Goal: Task Accomplishment & Management: Manage account settings

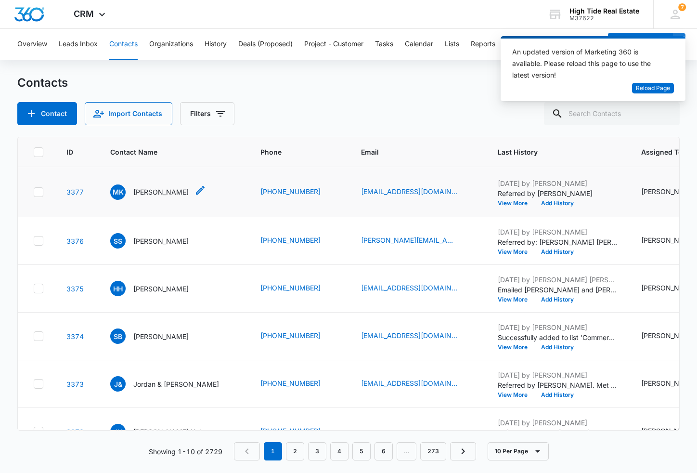
click at [160, 197] on p "[PERSON_NAME]" at bounding box center [160, 192] width 55 height 10
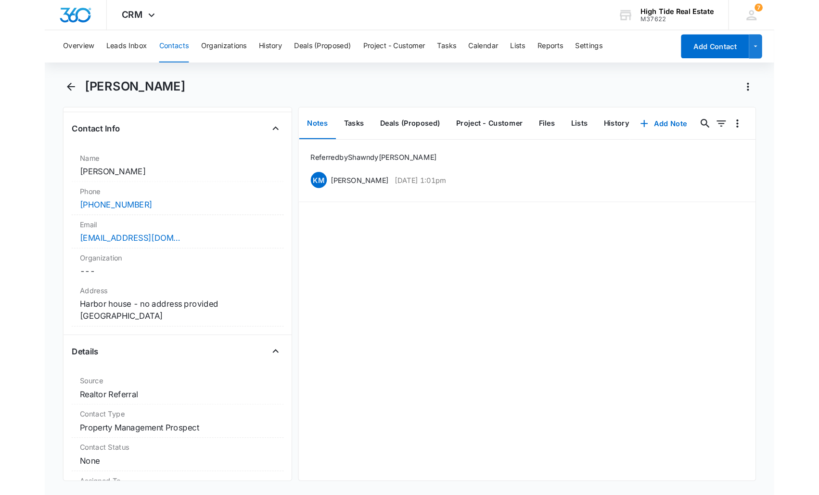
scroll to position [214, 0]
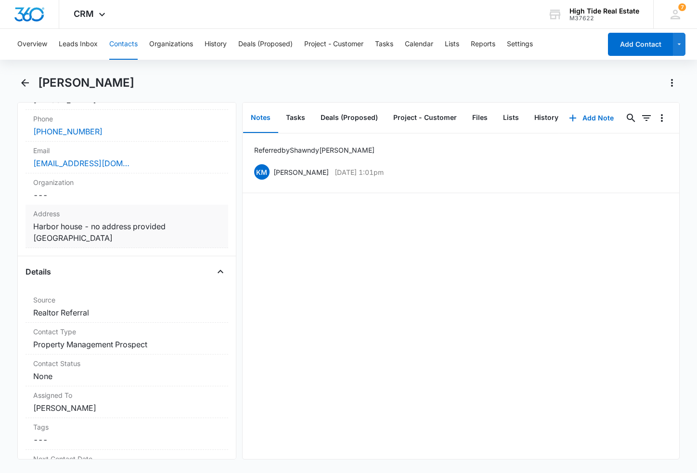
click at [123, 232] on dd "Cancel Save Changes Harbor house - no address provided Santa Cruz CA 95062" at bounding box center [126, 231] width 187 height 23
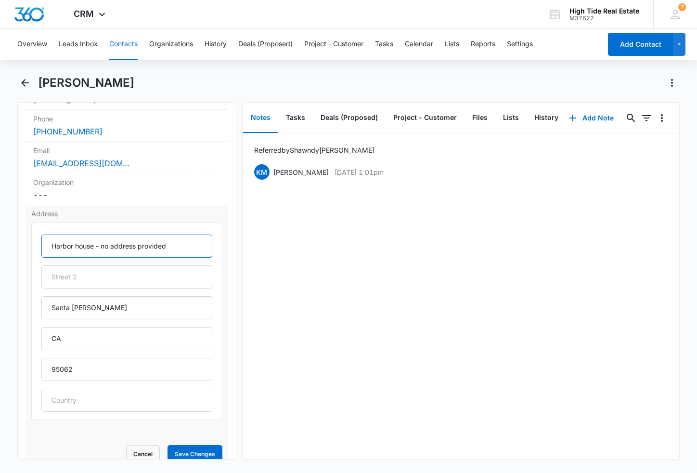
click at [90, 244] on input "Harbor house - no address provided" at bounding box center [126, 245] width 171 height 23
drag, startPoint x: 171, startPoint y: 245, endPoint x: 25, endPoint y: 234, distance: 146.3
click at [25, 234] on div "Remove MK Michelle Katcher Contact Info Name Cancel Save Changes Michelle Katch…" at bounding box center [126, 280] width 219 height 357
type input "310 8th Avenue"
click at [200, 450] on button "Save Changes" at bounding box center [195, 454] width 55 height 18
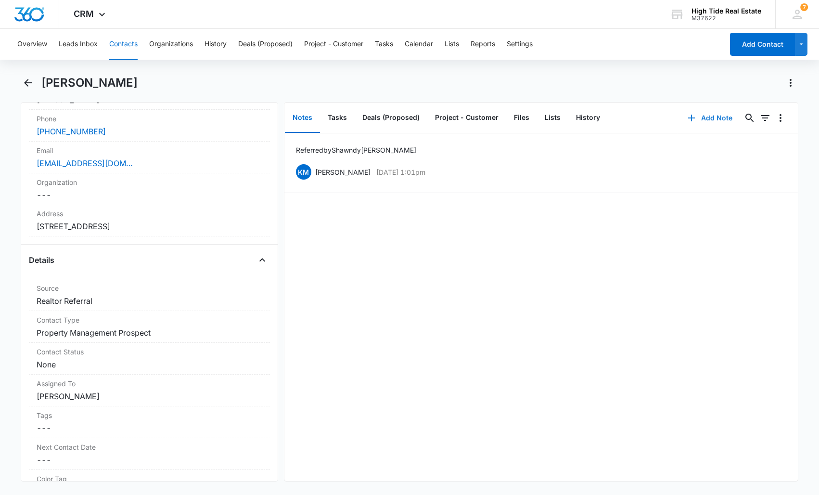
click at [697, 120] on button "Add Note" at bounding box center [710, 117] width 64 height 23
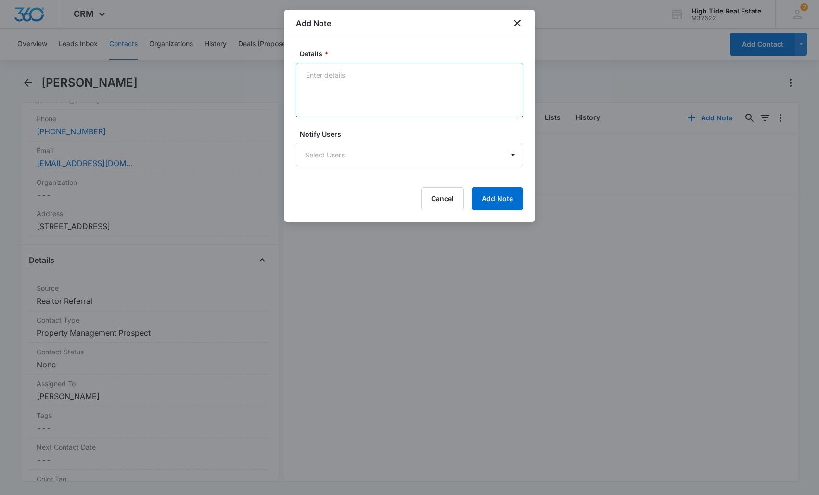
click at [380, 93] on textarea "Details *" at bounding box center [409, 90] width 227 height 55
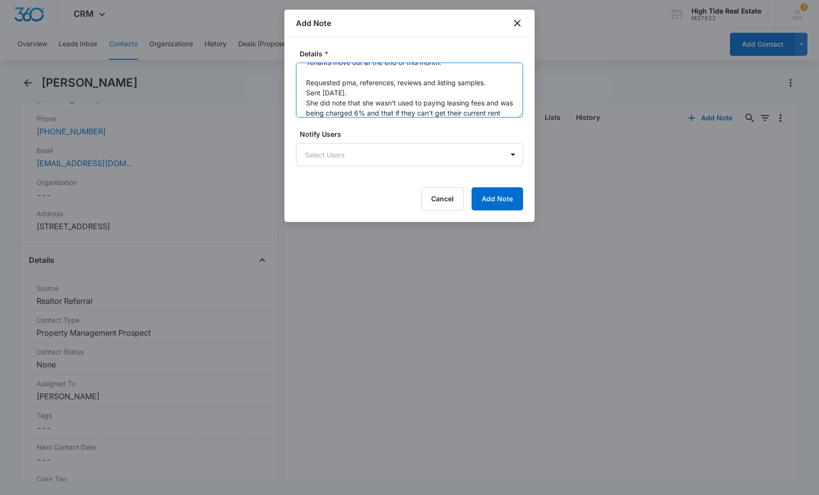
scroll to position [83, 0]
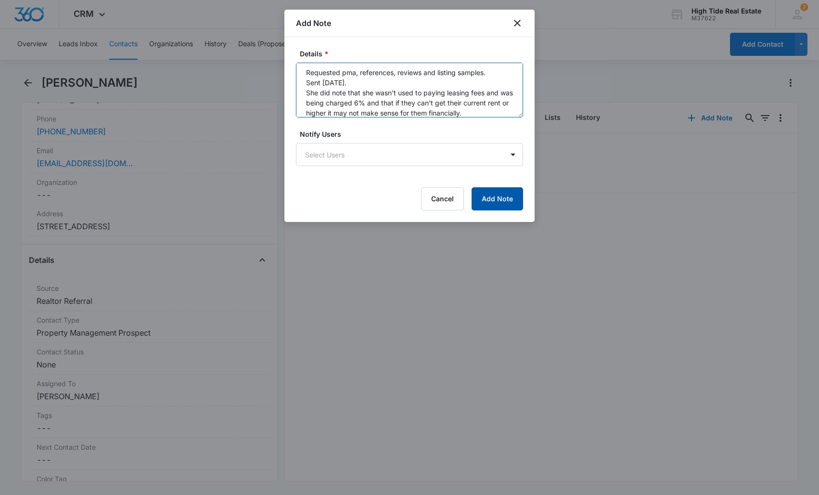
type textarea "home includes front yard, back yard 3 blocks from the beach. remodeled some tim…"
click at [510, 201] on button "Add Note" at bounding box center [498, 198] width 52 height 23
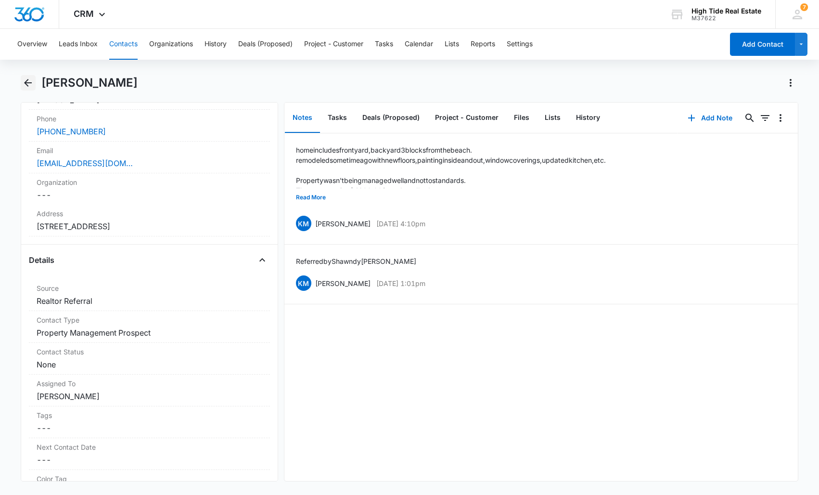
click at [27, 78] on icon "Back" at bounding box center [28, 83] width 12 height 12
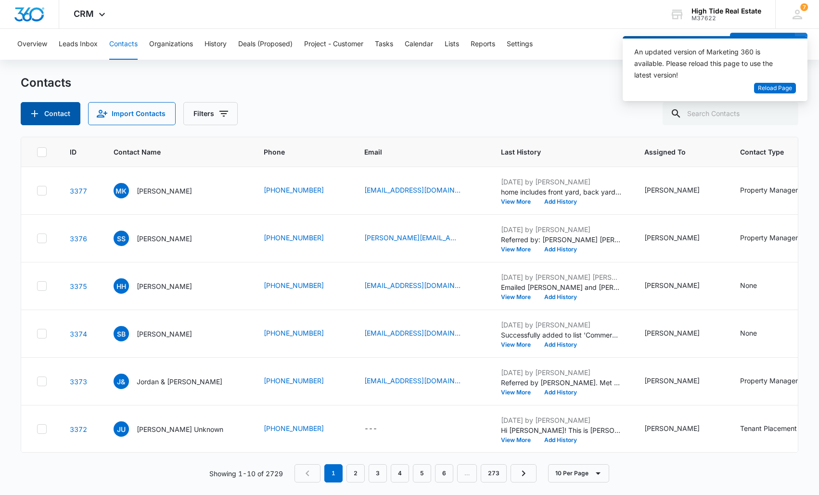
click at [61, 114] on button "Contact" at bounding box center [51, 113] width 60 height 23
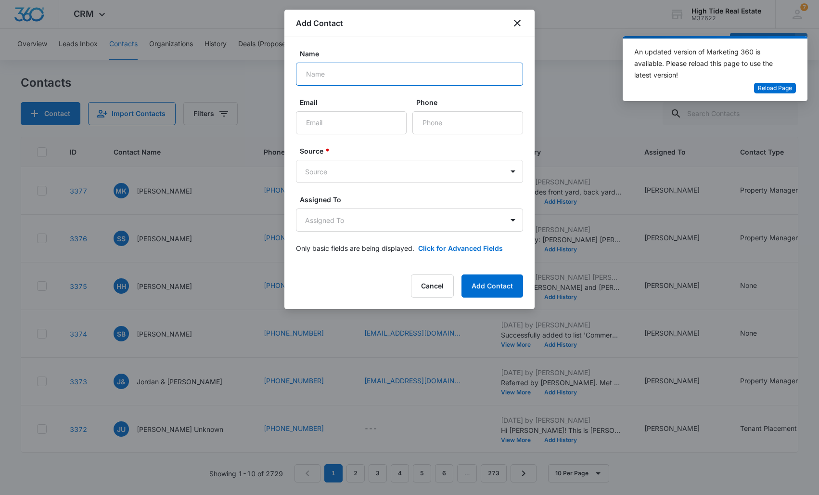
click at [353, 77] on input "Name" at bounding box center [409, 74] width 227 height 23
type input "[PERSON_NAME]"
type input "[EMAIL_ADDRESS][DOMAIN_NAME]"
type input "[PHONE_NUMBER]"
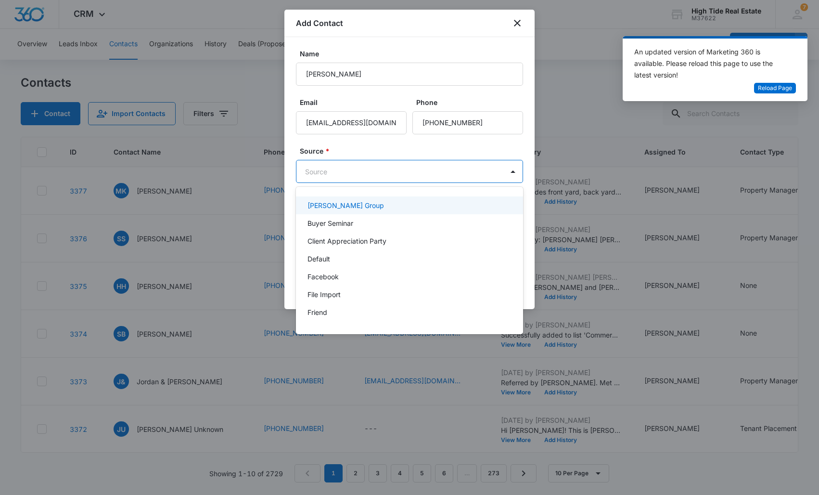
click at [326, 175] on body "CRM Apps Reputation Forms CRM Email Social Content Ads Intelligence Files Brand…" at bounding box center [409, 247] width 819 height 495
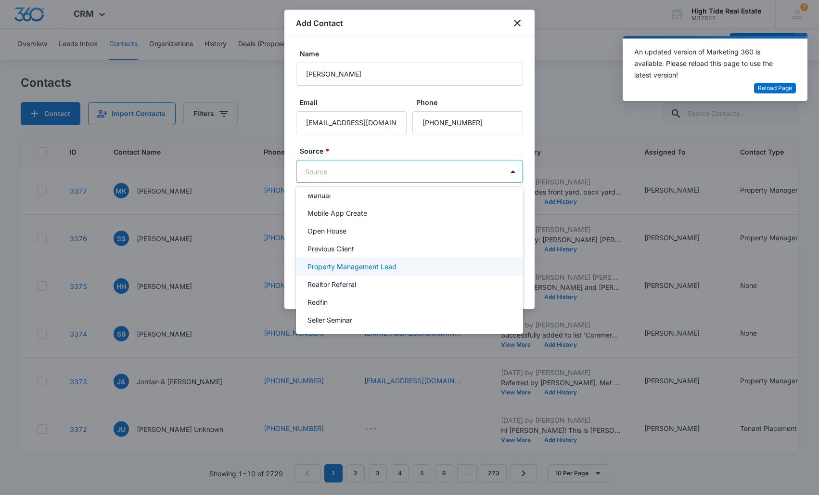
scroll to position [207, 0]
click at [356, 281] on p "Realtor Referral" at bounding box center [332, 284] width 49 height 10
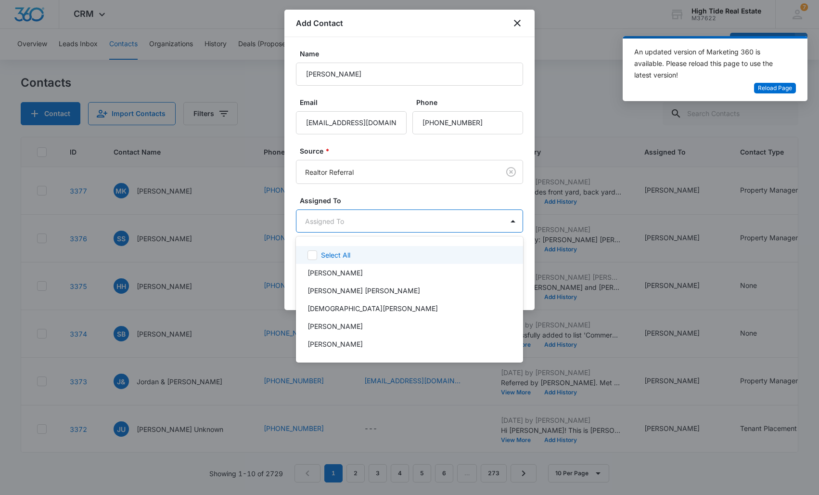
click at [340, 229] on body "CRM Apps Reputation Forms CRM Email Social Content Ads Intelligence Files Brand…" at bounding box center [409, 247] width 819 height 495
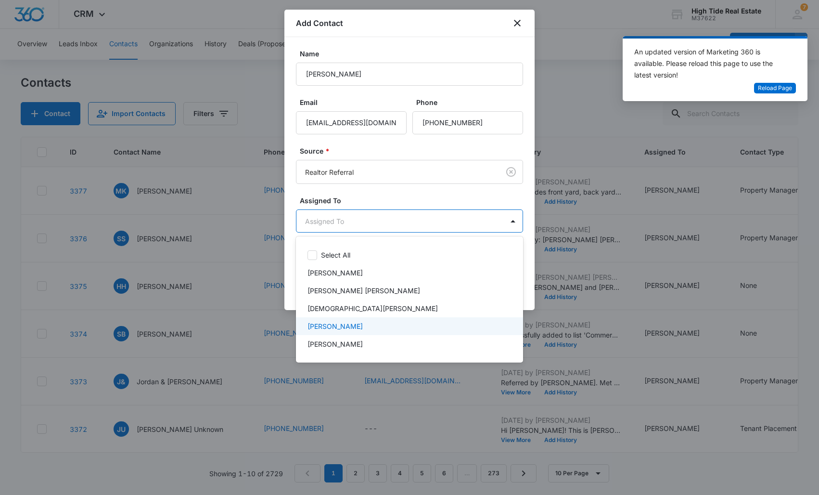
click at [345, 324] on p "[PERSON_NAME]" at bounding box center [335, 326] width 55 height 10
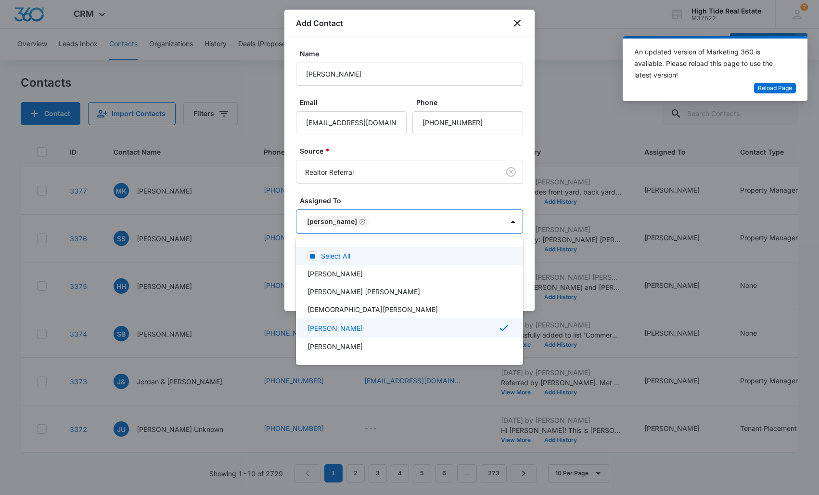
click at [370, 194] on div at bounding box center [409, 247] width 819 height 495
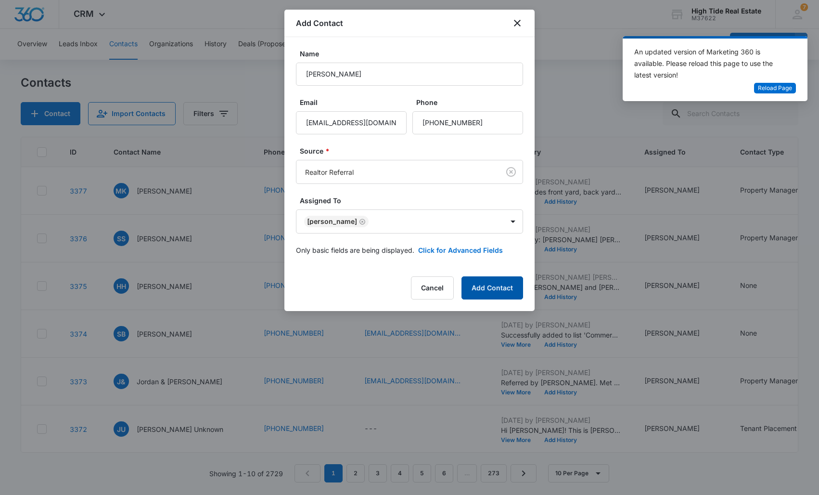
click at [483, 285] on button "Add Contact" at bounding box center [493, 287] width 62 height 23
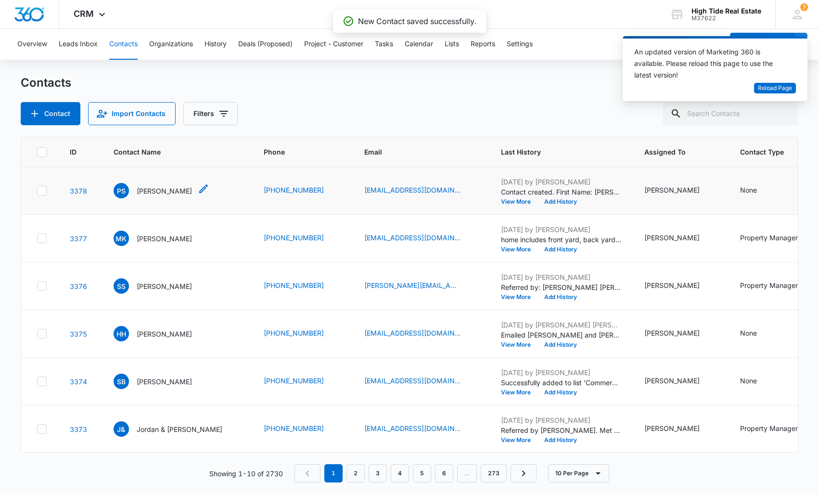
click at [153, 190] on p "[PERSON_NAME]" at bounding box center [164, 191] width 55 height 10
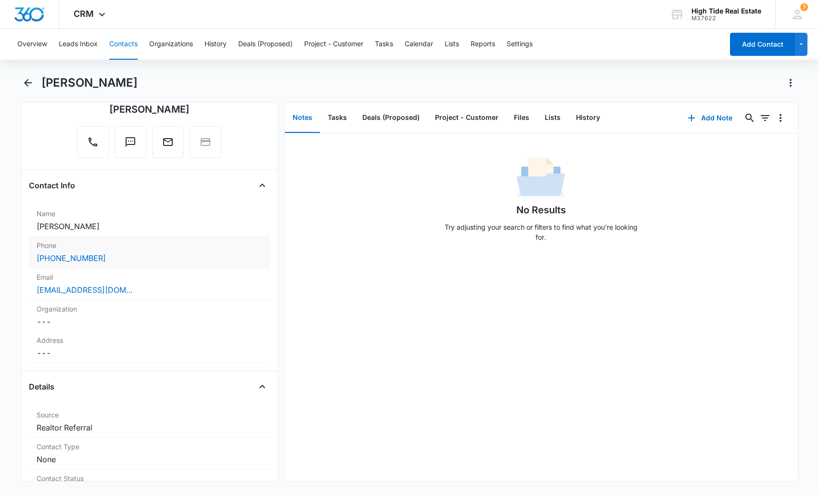
scroll to position [130, 0]
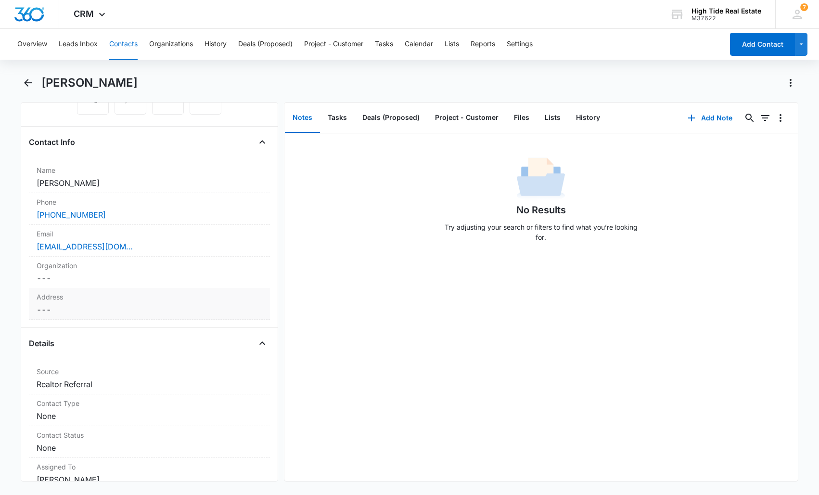
click at [71, 304] on dd "Cancel Save Changes ---" at bounding box center [150, 310] width 226 height 12
click at [72, 328] on input "text" at bounding box center [149, 329] width 209 height 23
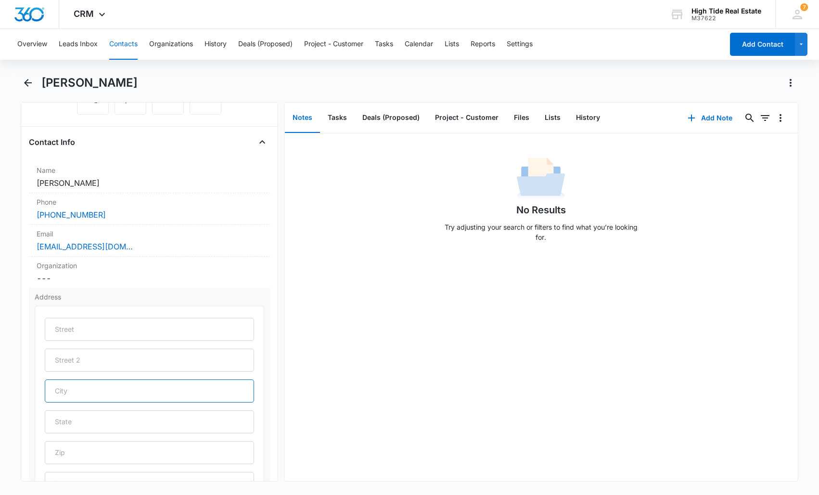
click at [69, 396] on input "text" at bounding box center [149, 390] width 209 height 23
type input "Aptos"
type input "CA"
type input "95004"
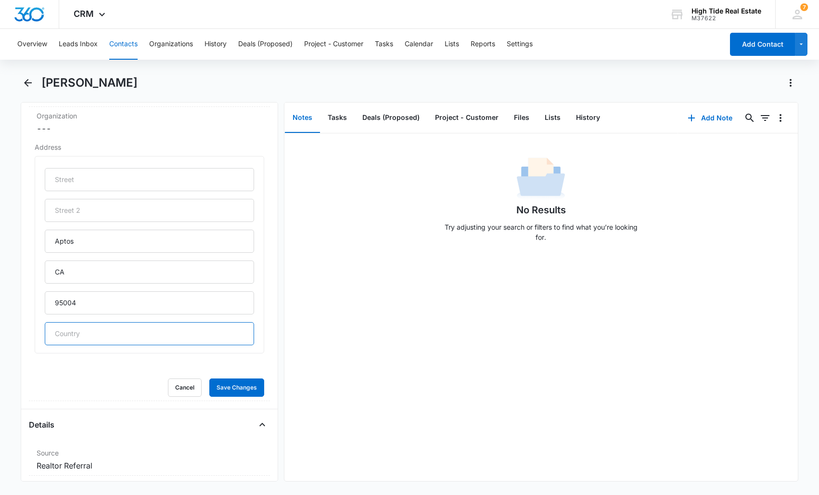
scroll to position [282, 0]
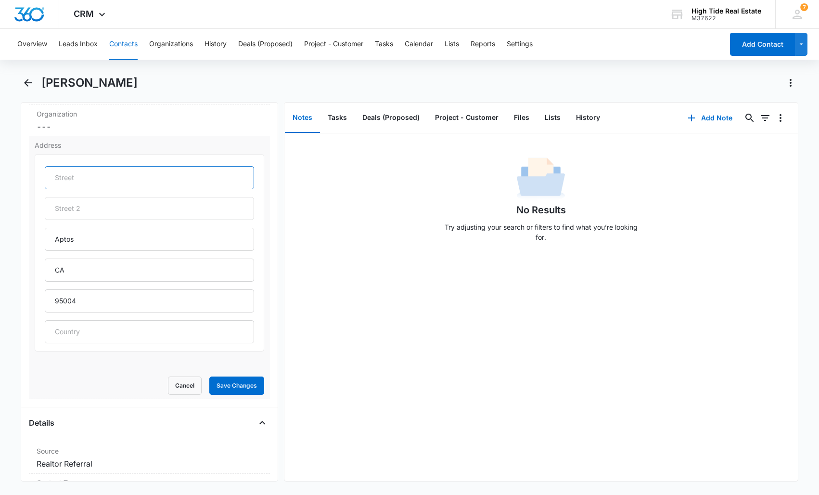
click at [132, 184] on input "text" at bounding box center [149, 177] width 209 height 23
paste input "3571 E Ledyard Way"
type input "3571 E Ledyard Way"
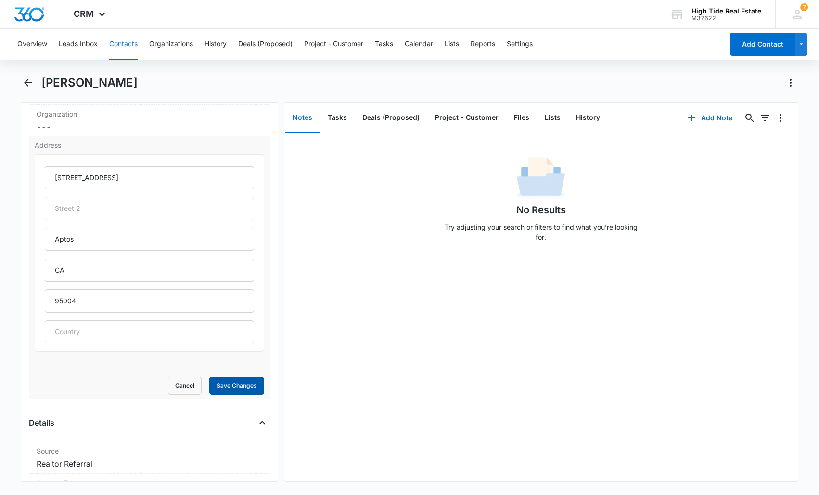
click at [237, 383] on button "Save Changes" at bounding box center [236, 385] width 55 height 18
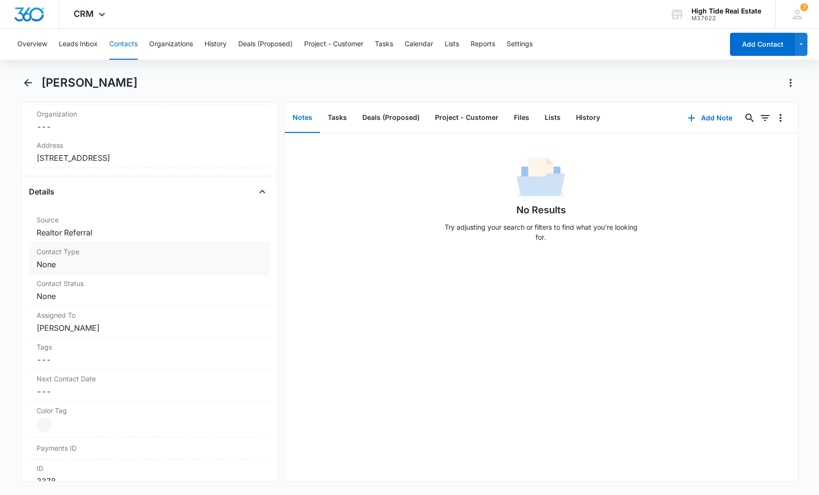
click at [81, 267] on dd "Cancel Save Changes None" at bounding box center [150, 265] width 226 height 12
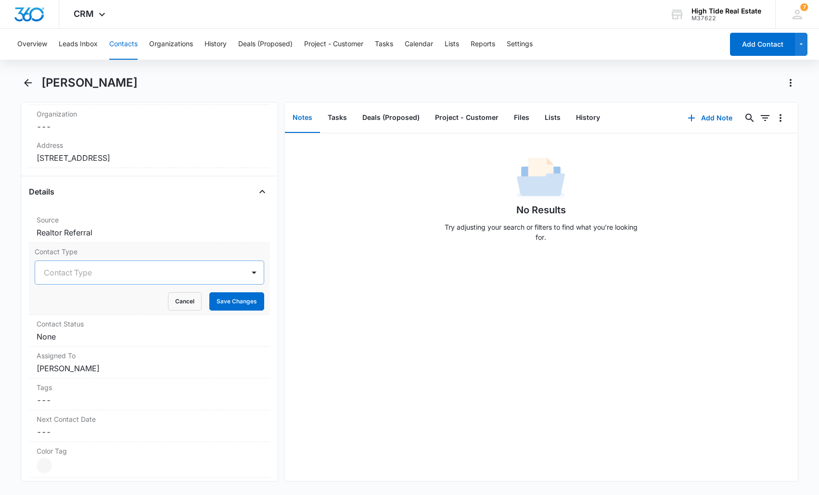
click at [78, 273] on div at bounding box center [138, 272] width 188 height 13
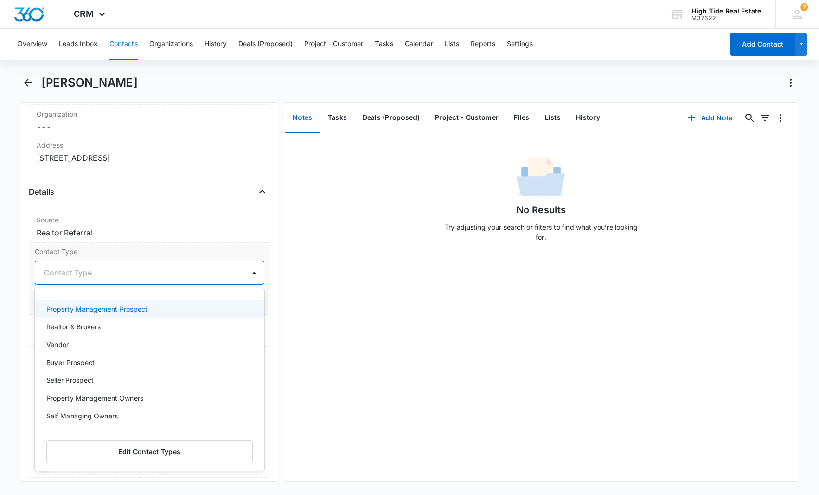
scroll to position [71, 0]
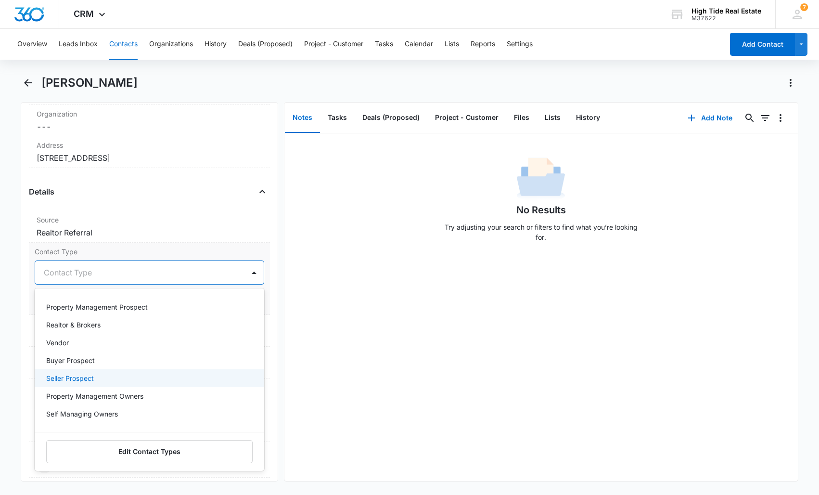
click at [127, 376] on div "Seller Prospect" at bounding box center [148, 378] width 205 height 10
click at [21, 318] on div "Remove PS Peggy Sharp Contact Info Name Cancel Save Changes Peggy Sharp Phone C…" at bounding box center [150, 291] width 258 height 379
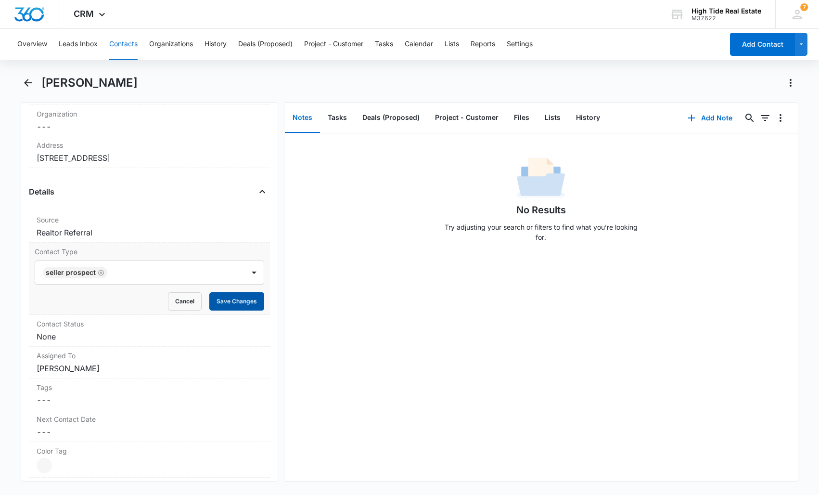
click at [237, 302] on button "Save Changes" at bounding box center [236, 301] width 55 height 18
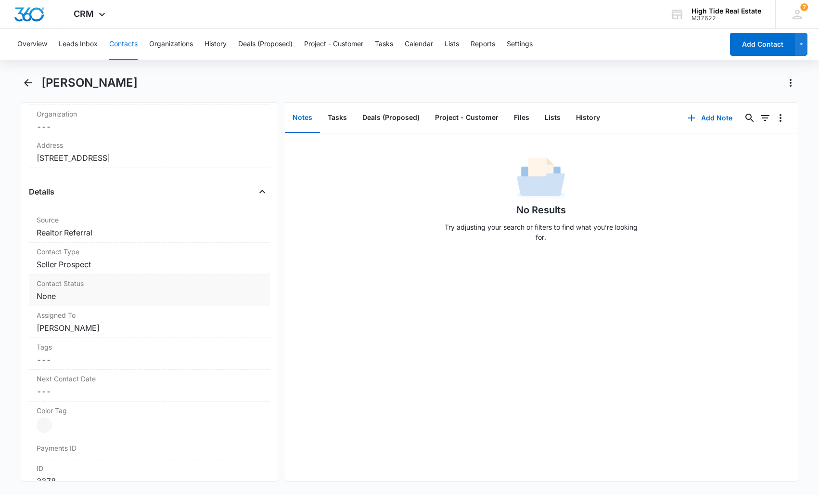
click at [81, 291] on dd "Cancel Save Changes None" at bounding box center [150, 296] width 226 height 12
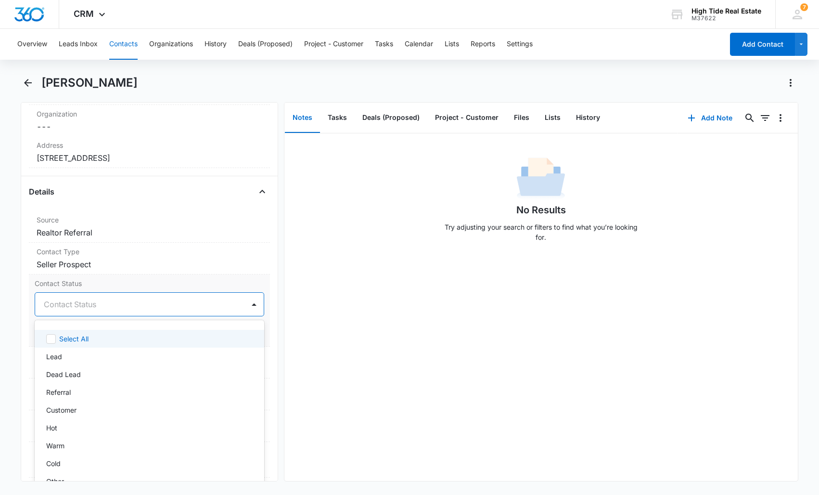
drag, startPoint x: 65, startPoint y: 306, endPoint x: 66, endPoint y: 315, distance: 8.7
click at [65, 306] on div at bounding box center [138, 304] width 188 height 13
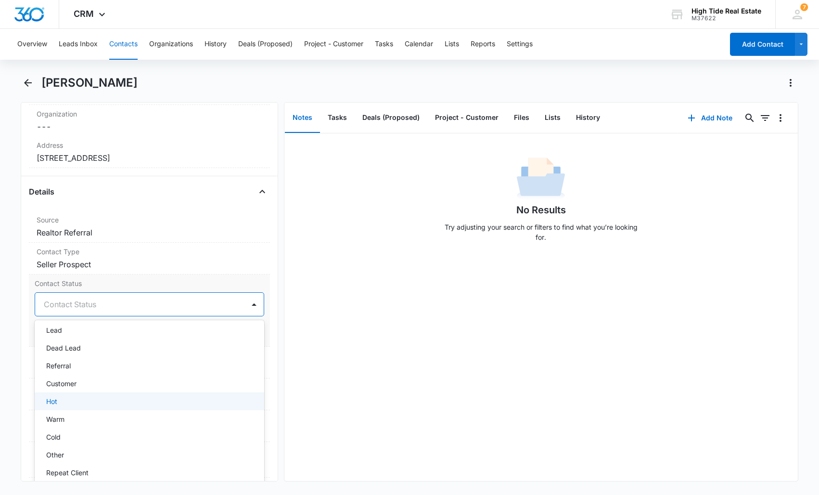
scroll to position [43, 0]
click at [72, 404] on div "Warm" at bounding box center [148, 402] width 205 height 10
click at [6, 364] on main "Peggy Sharp Remove PS Peggy Sharp Contact Info Name Cancel Save Changes Peggy S…" at bounding box center [409, 284] width 819 height 418
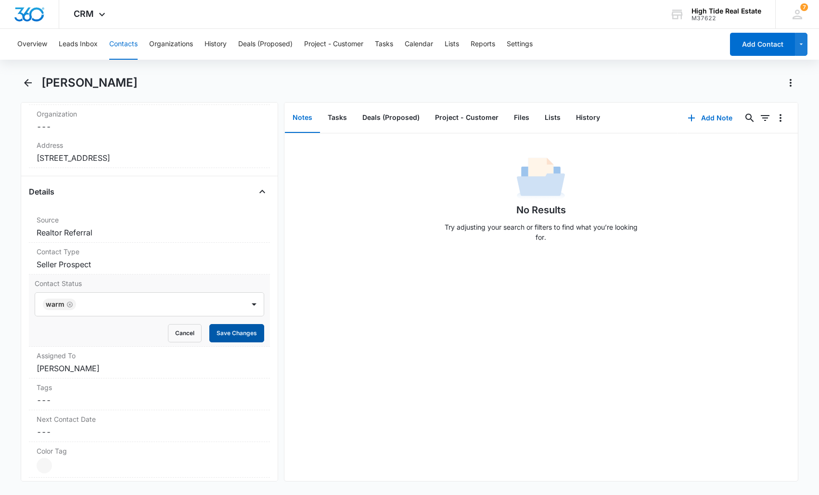
click at [235, 333] on button "Save Changes" at bounding box center [236, 333] width 55 height 18
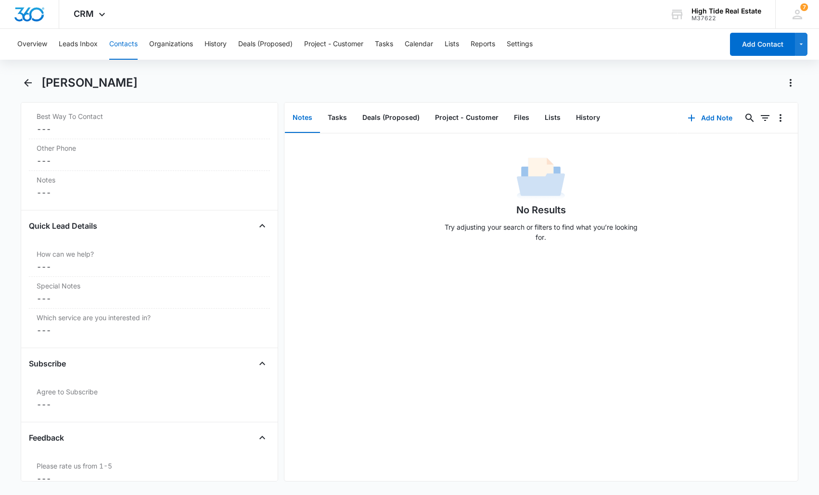
scroll to position [831, 0]
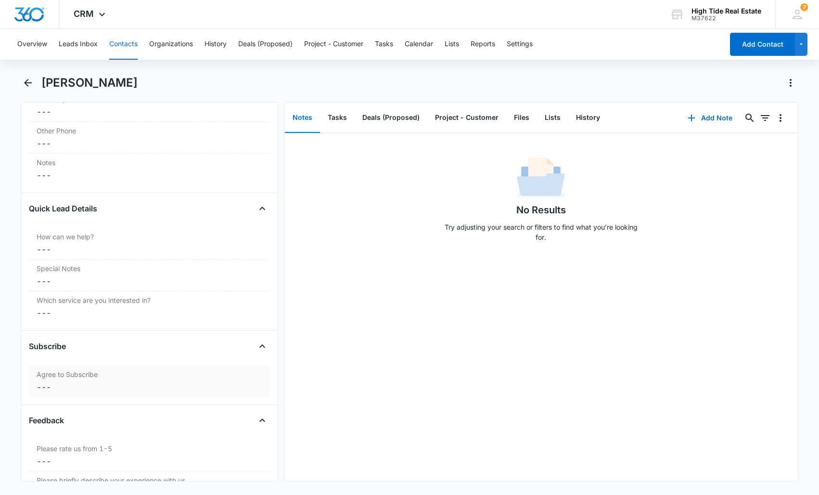
click at [130, 382] on dd "Cancel Save Changes ---" at bounding box center [150, 387] width 226 height 12
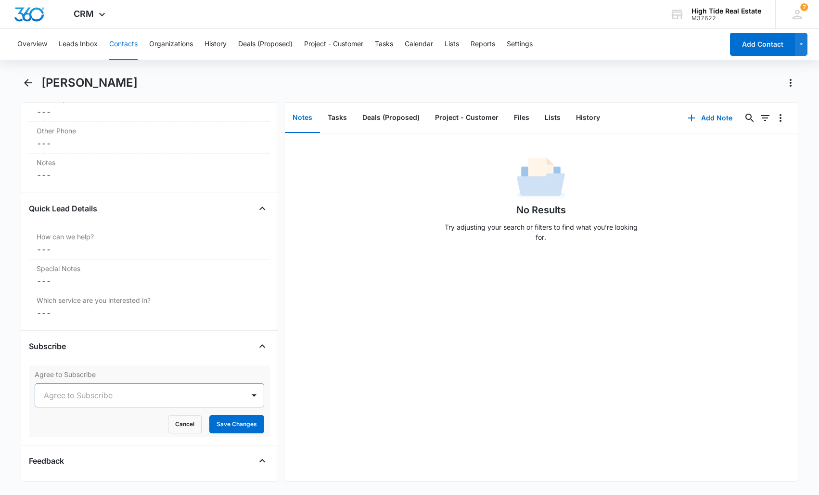
click at [68, 392] on div at bounding box center [138, 395] width 188 height 13
click at [77, 442] on div "Yes" at bounding box center [148, 447] width 205 height 10
click at [233, 425] on button "Save Changes" at bounding box center [236, 424] width 55 height 18
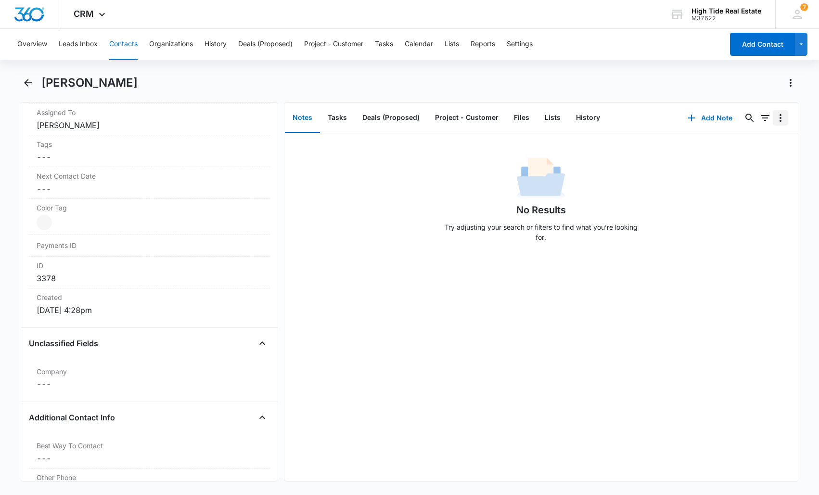
scroll to position [479, 0]
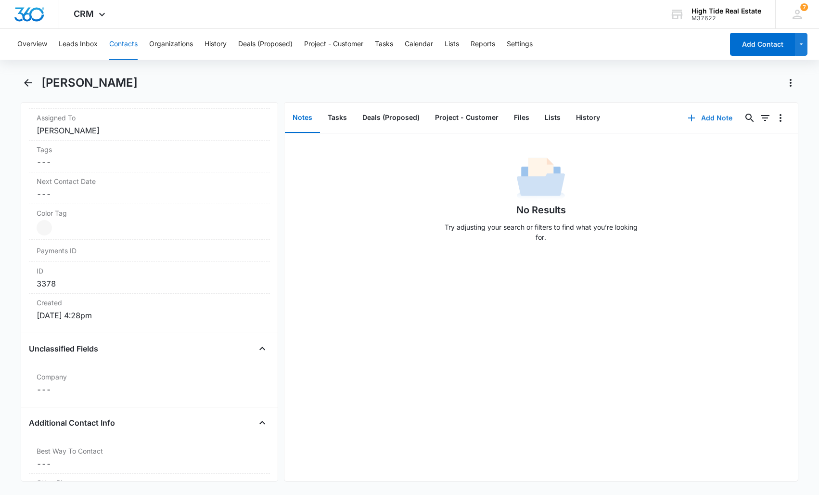
click at [719, 116] on button "Add Note" at bounding box center [710, 117] width 64 height 23
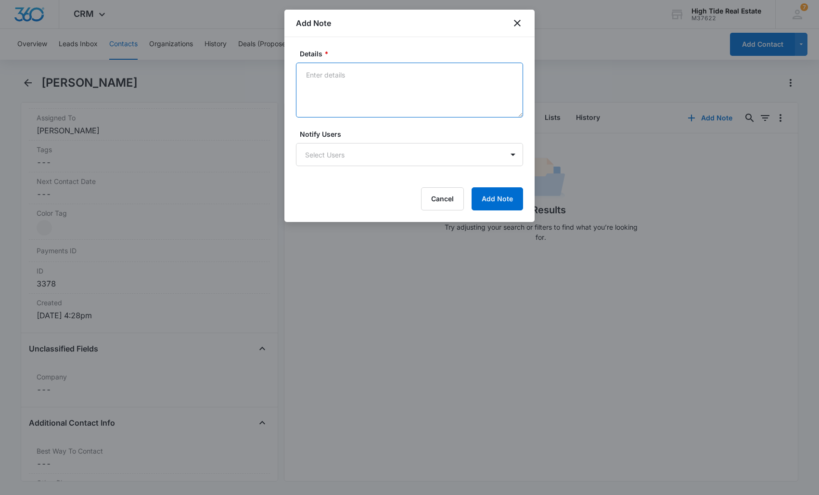
click at [353, 98] on textarea "Details *" at bounding box center [409, 90] width 227 height 55
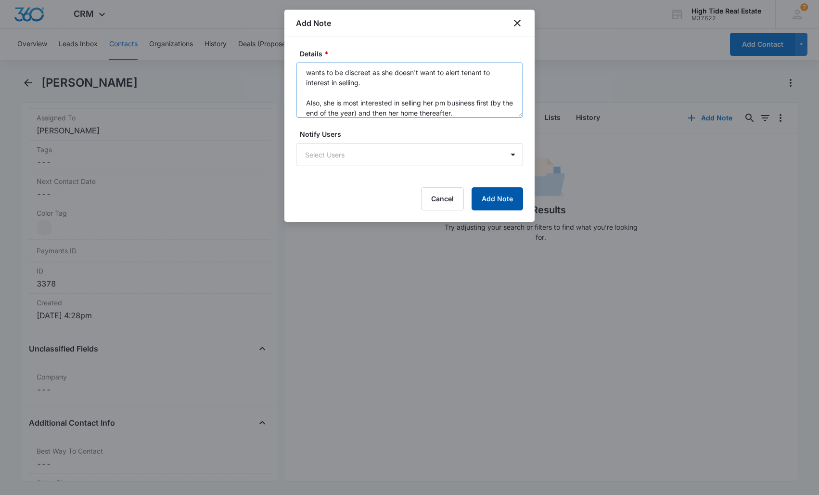
type textarea "property includes a sfh, permitted adu, and an artisit studio which has no powe…"
click at [490, 200] on button "Add Note" at bounding box center [498, 198] width 52 height 23
